Goal: Task Accomplishment & Management: Use online tool/utility

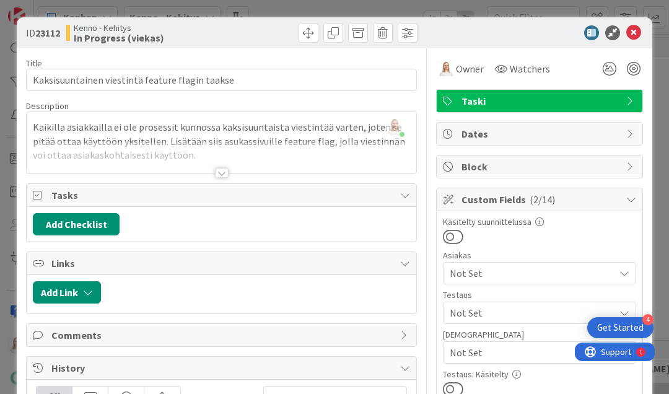
scroll to position [594, 277]
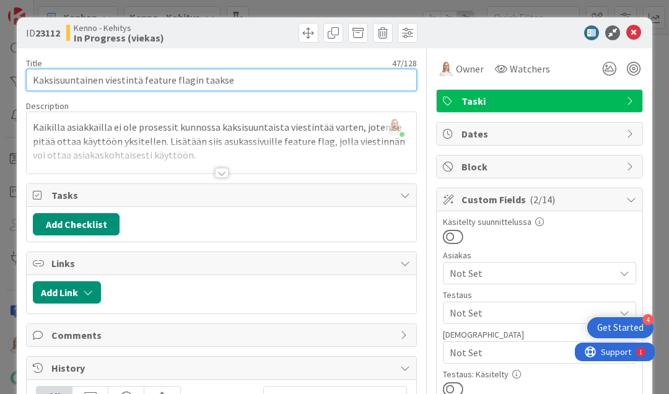
drag, startPoint x: 33, startPoint y: 77, endPoint x: 260, endPoint y: 84, distance: 226.8
click at [260, 84] on input "Kaksisuuntainen viestintä feature flagin taakse" at bounding box center [221, 80] width 391 height 22
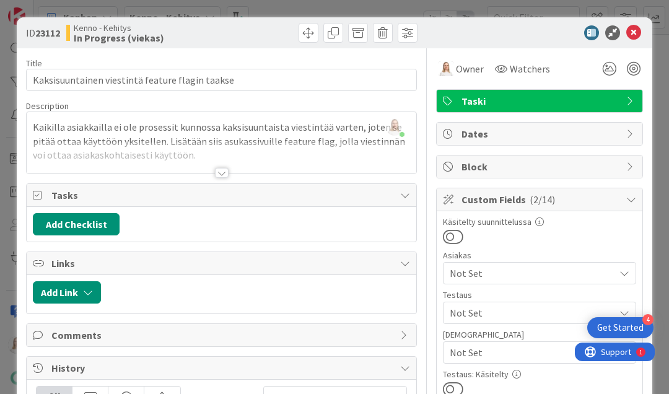
click at [198, 155] on div at bounding box center [222, 158] width 390 height 32
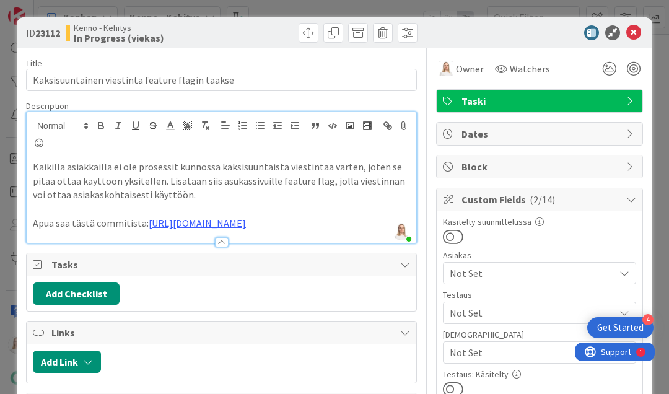
click at [187, 194] on p "Kaikilla asiakkailla ei ole prosessit kunnossa kaksisuuntaista viestintää varte…" at bounding box center [221, 181] width 377 height 42
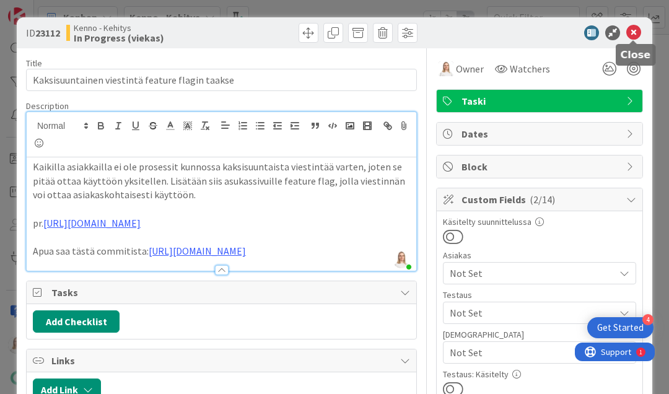
click at [629, 36] on icon at bounding box center [633, 32] width 15 height 15
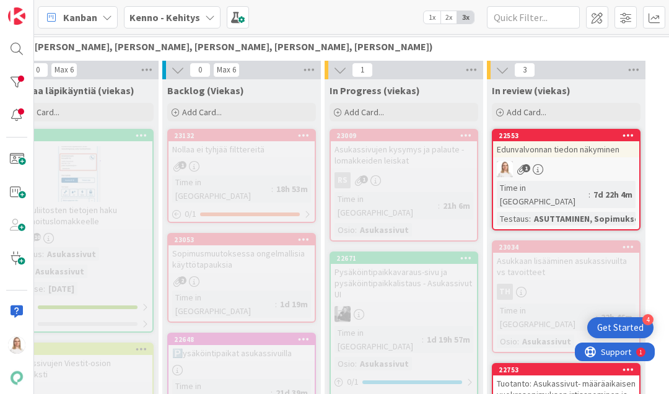
scroll to position [302, 240]
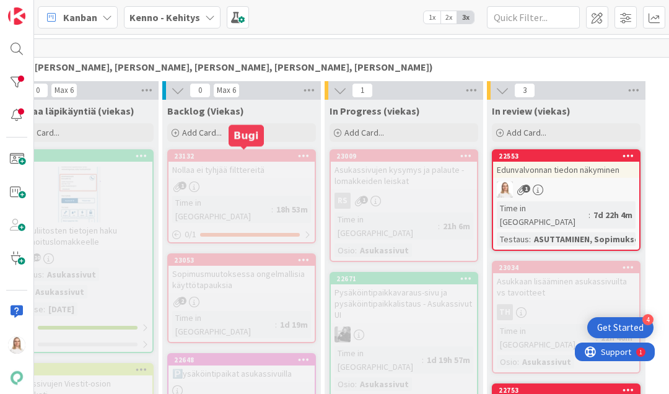
click at [247, 156] on div "23132" at bounding box center [244, 156] width 141 height 9
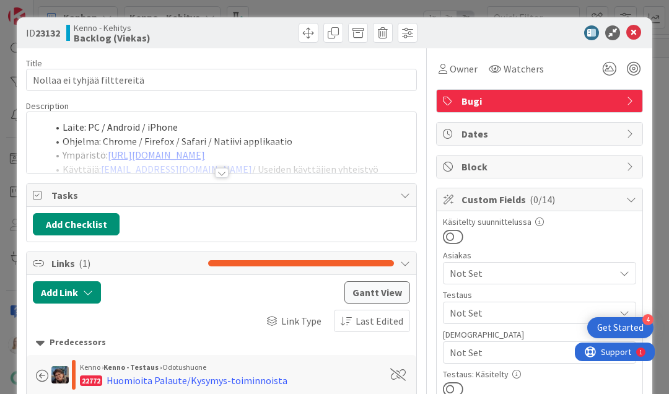
click at [219, 175] on div at bounding box center [222, 173] width 14 height 10
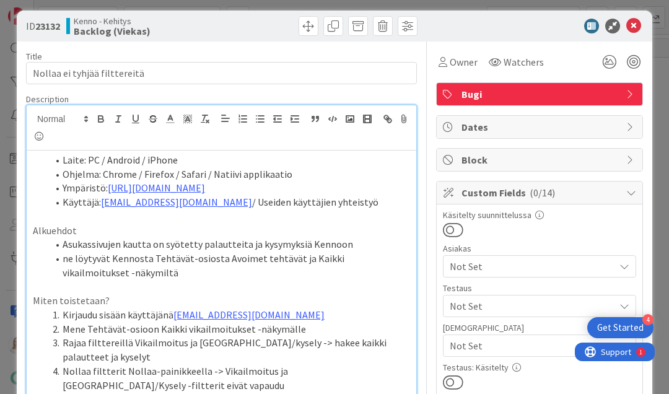
scroll to position [6, 0]
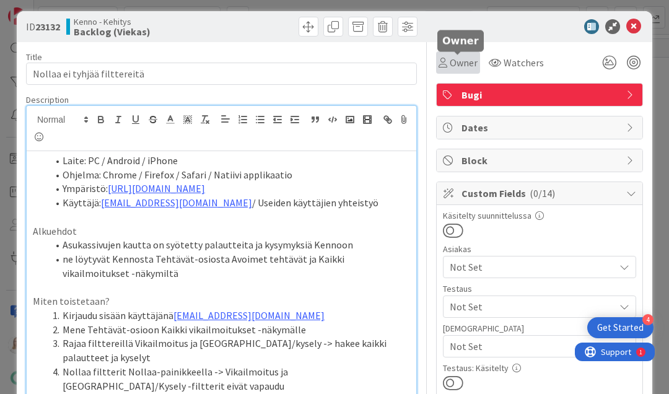
click at [464, 65] on span "Owner" at bounding box center [464, 62] width 28 height 15
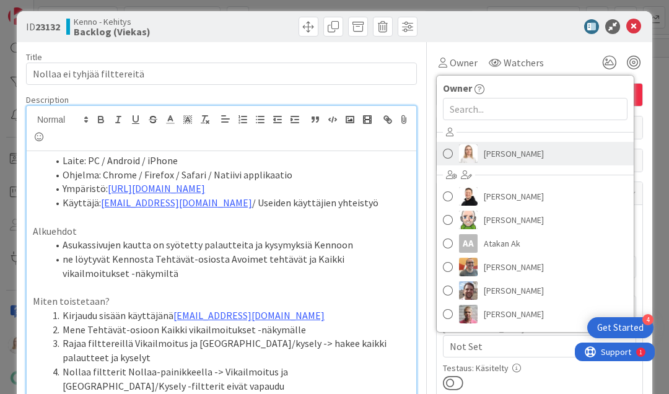
click at [500, 147] on span "[PERSON_NAME]" at bounding box center [514, 153] width 60 height 19
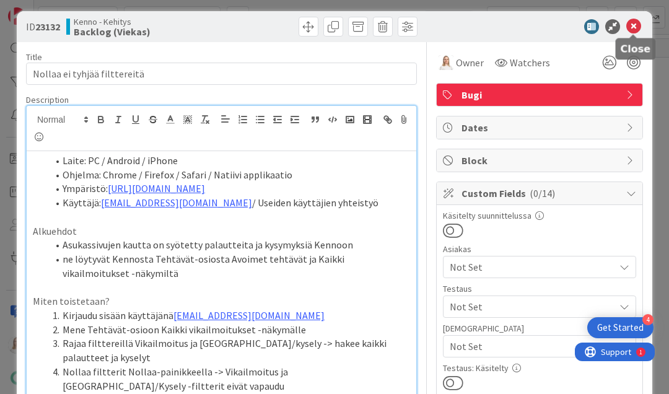
click at [637, 25] on icon at bounding box center [633, 26] width 15 height 15
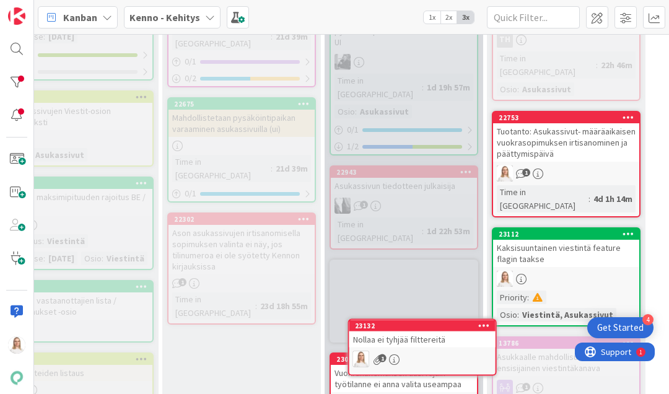
scroll to position [614, 240]
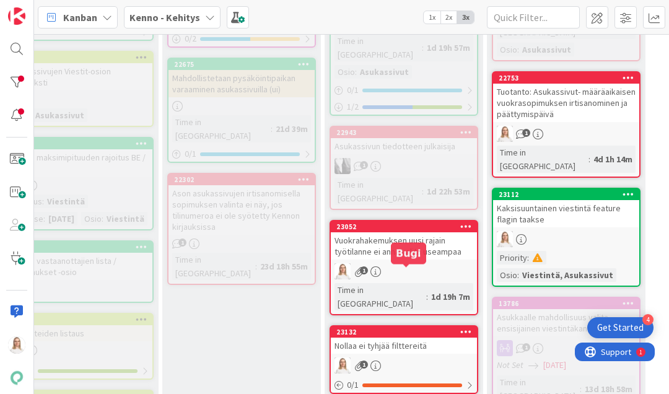
click at [398, 328] on div "23132" at bounding box center [406, 332] width 141 height 9
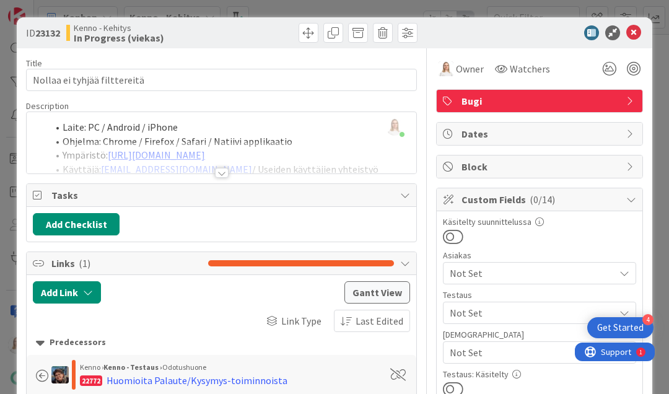
click at [218, 171] on div at bounding box center [222, 173] width 14 height 10
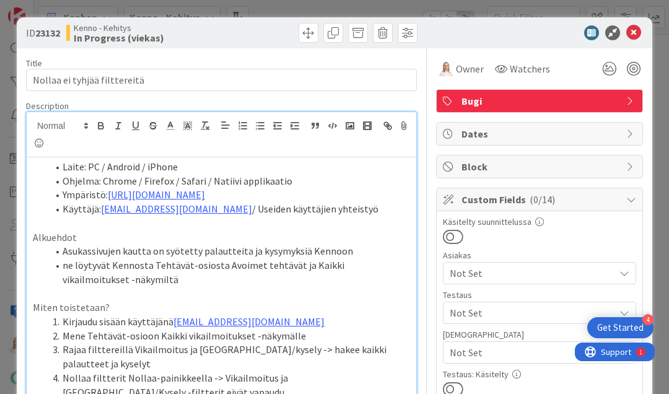
drag, startPoint x: 37, startPoint y: 32, endPoint x: 70, endPoint y: 32, distance: 33.4
click at [70, 32] on div "ID 23132 Kenno - Kehitys In Progress (viekas)" at bounding box center [122, 33] width 193 height 20
copy span "23132"
